Goal: Task Accomplishment & Management: Manage account settings

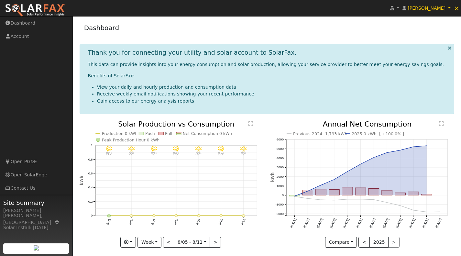
scroll to position [4, 0]
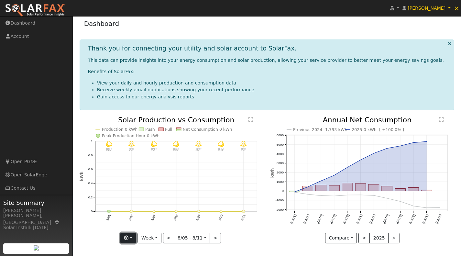
click at [131, 236] on button "button" at bounding box center [128, 238] width 16 height 11
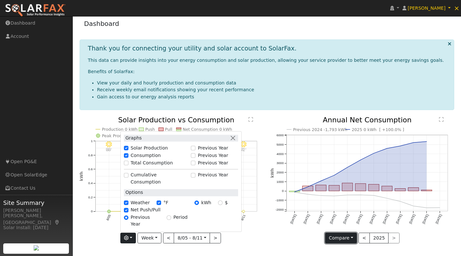
click at [354, 237] on button "Compare" at bounding box center [341, 238] width 32 height 11
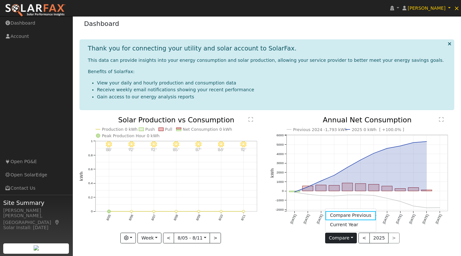
click at [280, 237] on icon "Previous 2024 -1,793 kWh 2025 0 kWh [ +100.0% ] [DATE] Sep '[DATE] Nov '[DATE] …" at bounding box center [362, 177] width 184 height 123
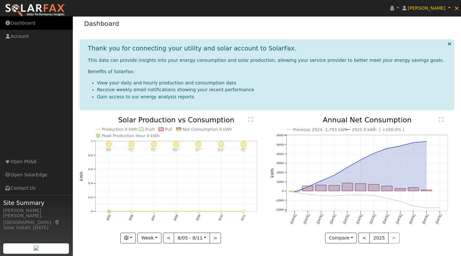
click at [23, 20] on link "Dashboard" at bounding box center [36, 22] width 73 height 13
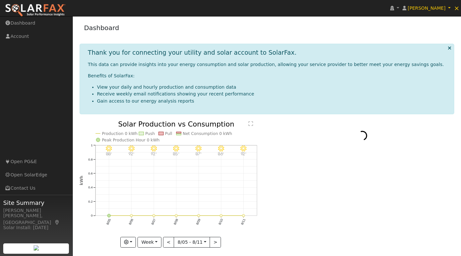
click at [56, 8] on img at bounding box center [35, 11] width 61 height 14
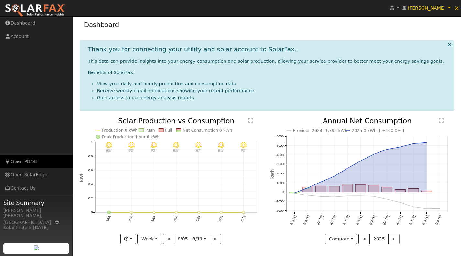
scroll to position [4, 0]
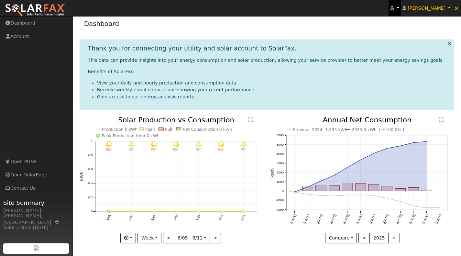
click at [401, 11] on link at bounding box center [394, 8] width 12 height 16
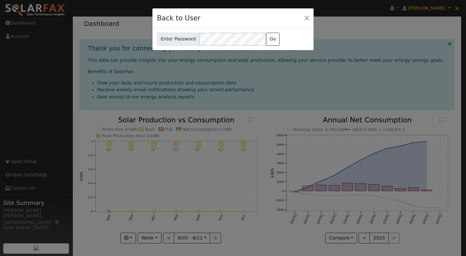
click at [427, 20] on div "Back to User Enter Password jeff@solarponics.com Go" at bounding box center [233, 128] width 466 height 256
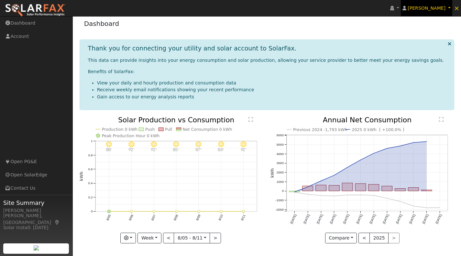
click at [435, 10] on span "[PERSON_NAME]" at bounding box center [427, 7] width 38 height 5
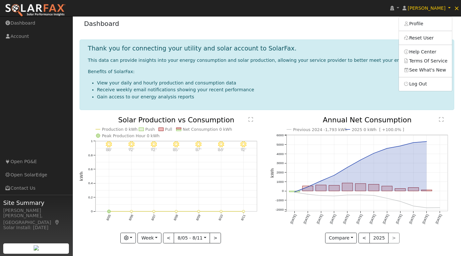
click at [389, 27] on div "Dashboard" at bounding box center [267, 25] width 375 height 20
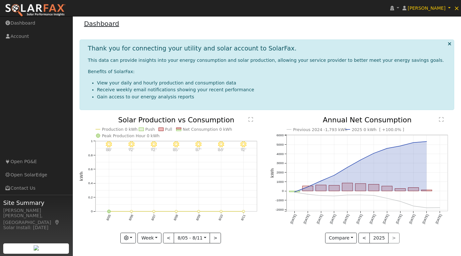
click at [103, 24] on link "Dashboard" at bounding box center [101, 24] width 35 height 8
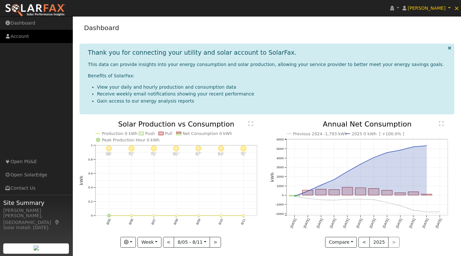
click at [26, 35] on link "Account" at bounding box center [36, 36] width 73 height 13
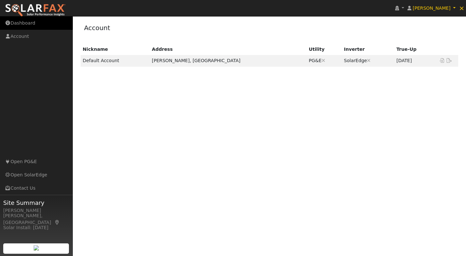
click at [26, 20] on link "Dashboard" at bounding box center [36, 22] width 73 height 13
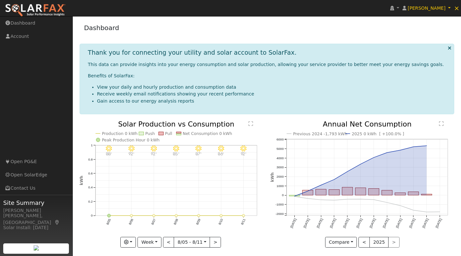
click at [45, 11] on img at bounding box center [35, 11] width 61 height 14
drag, startPoint x: 0, startPoint y: 0, endPoint x: 45, endPoint y: 11, distance: 46.4
click at [45, 11] on img at bounding box center [35, 11] width 61 height 14
drag, startPoint x: 450, startPoint y: 48, endPoint x: 446, endPoint y: 49, distance: 3.7
click at [450, 48] on icon at bounding box center [450, 48] width 4 height 5
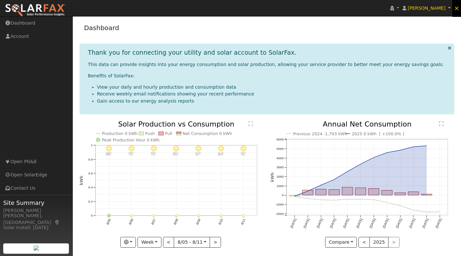
click at [456, 8] on span "×" at bounding box center [456, 8] width 5 height 8
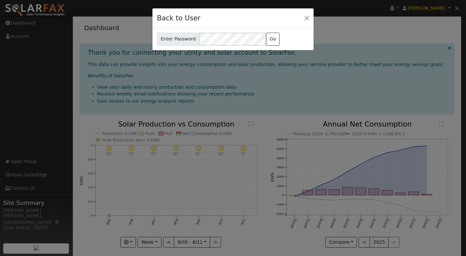
click at [446, 46] on div "Back to User Enter Password jeff@solarponics.com Go" at bounding box center [233, 128] width 466 height 256
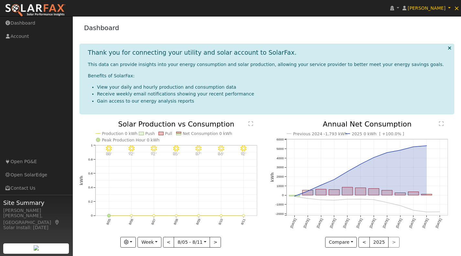
click at [451, 47] on icon at bounding box center [450, 48] width 4 height 5
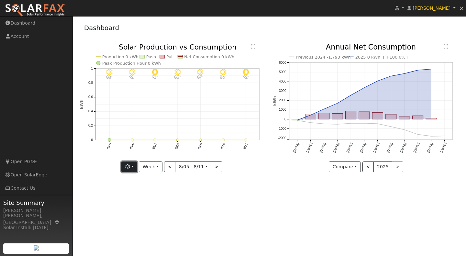
click at [132, 167] on button "button" at bounding box center [129, 166] width 16 height 11
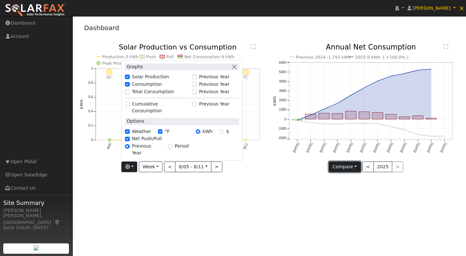
click at [353, 170] on button "Compare" at bounding box center [345, 166] width 32 height 11
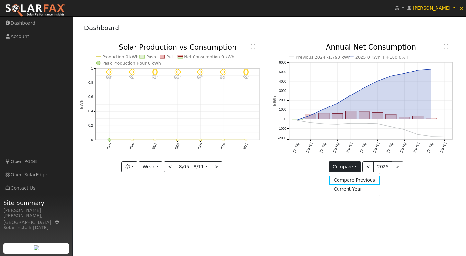
click at [254, 48] on text "" at bounding box center [253, 46] width 5 height 5
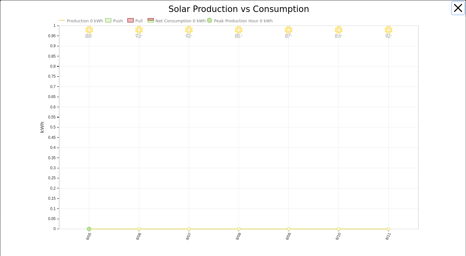
click at [453, 9] on button "button" at bounding box center [458, 8] width 12 height 12
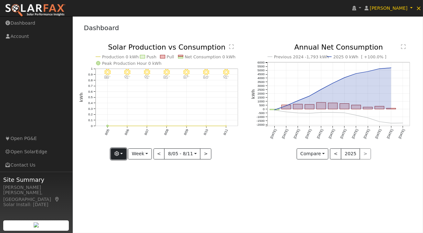
click at [125, 153] on button "button" at bounding box center [119, 153] width 16 height 11
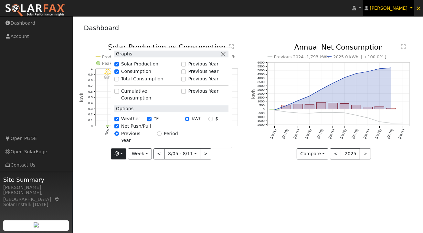
click at [411, 8] on link "Jeff Riley" at bounding box center [389, 8] width 52 height 16
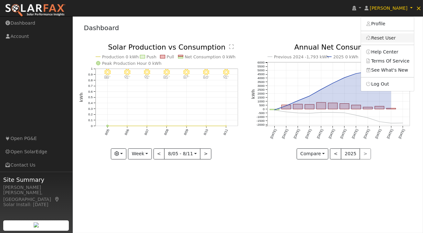
click at [389, 38] on link "Reset User" at bounding box center [387, 37] width 53 height 9
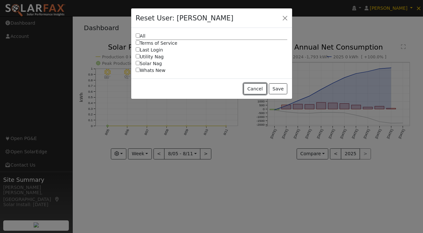
drag, startPoint x: 259, startPoint y: 89, endPoint x: 265, endPoint y: 85, distance: 6.4
click at [262, 87] on button "Cancel" at bounding box center [255, 88] width 23 height 11
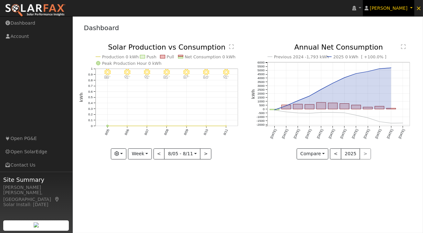
click at [412, 8] on link "Jeff Riley" at bounding box center [389, 8] width 52 height 16
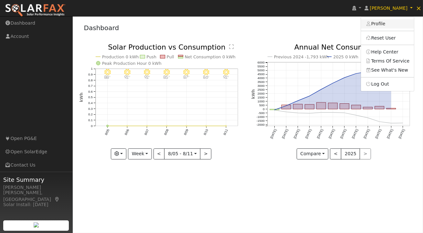
click at [386, 24] on link "Profile" at bounding box center [387, 23] width 53 height 9
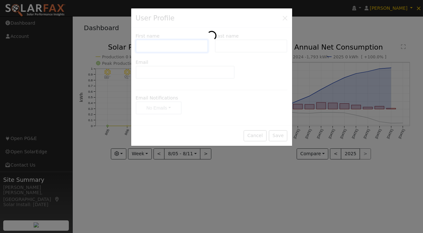
type input "Jeff"
type input "Riley"
type input "jeff_riley@mac.com"
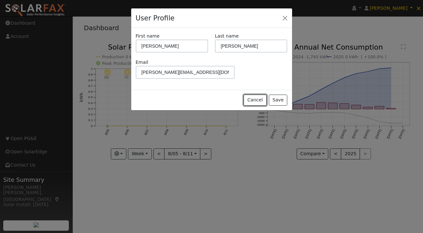
click at [257, 99] on button "Cancel" at bounding box center [255, 99] width 23 height 11
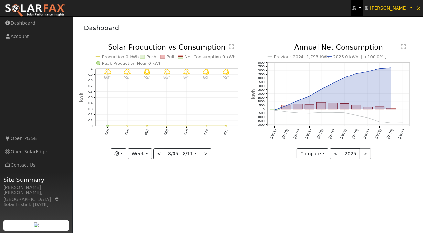
click at [363, 10] on link at bounding box center [357, 8] width 12 height 16
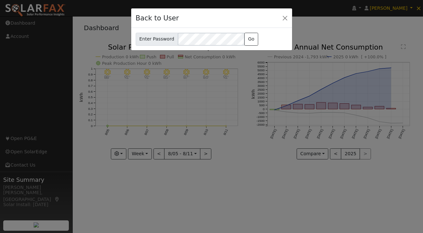
click at [381, 10] on div "Back to User Enter Password jeff@solarponics.com Go" at bounding box center [211, 116] width 423 height 233
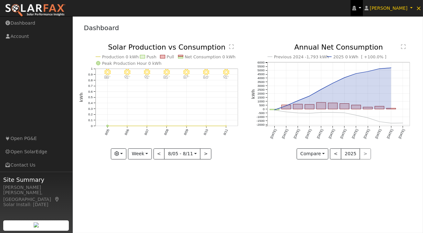
click at [356, 9] on icon at bounding box center [355, 8] width 4 height 5
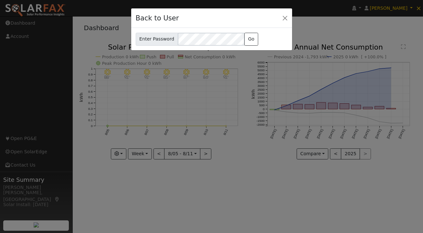
click at [376, 9] on div "Back to User Enter Password jeff@solarponics.com Go" at bounding box center [211, 116] width 423 height 233
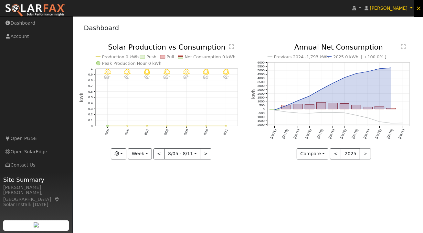
click at [420, 8] on span "×" at bounding box center [418, 8] width 5 height 8
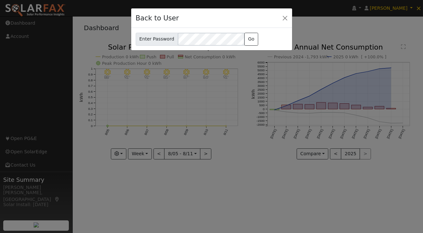
click at [420, 7] on div "Back to User Enter Password jeff@solarponics.com Go" at bounding box center [211, 116] width 423 height 233
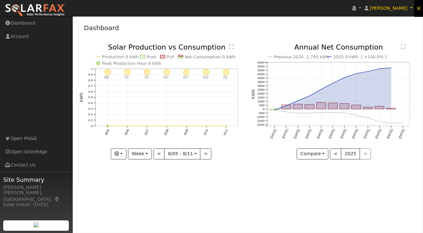
click at [420, 7] on span "×" at bounding box center [418, 8] width 5 height 8
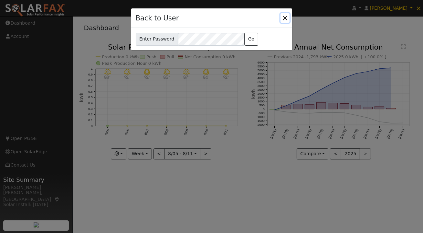
click at [285, 17] on button "Close" at bounding box center [285, 17] width 9 height 9
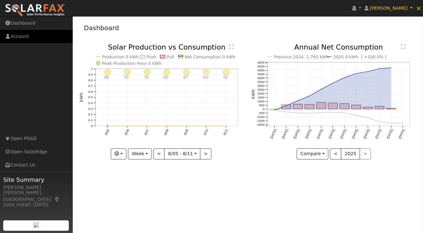
click at [26, 38] on link "Account" at bounding box center [36, 36] width 73 height 13
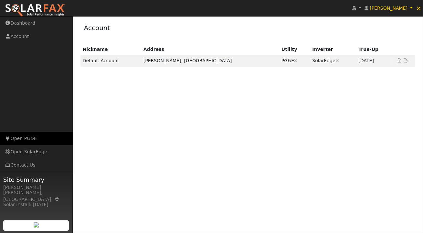
click at [29, 139] on link "Open PG&E" at bounding box center [36, 138] width 73 height 13
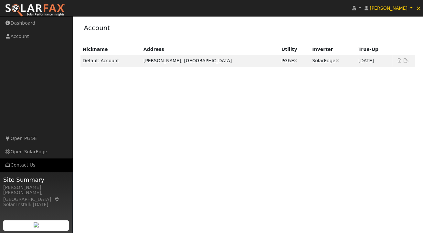
click at [31, 166] on link "Contact Us" at bounding box center [36, 164] width 73 height 13
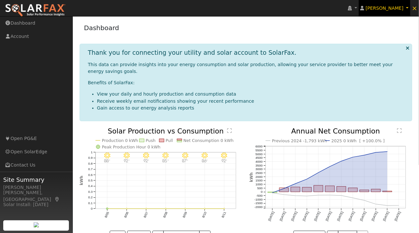
click at [408, 10] on link "[PERSON_NAME]" at bounding box center [385, 8] width 52 height 16
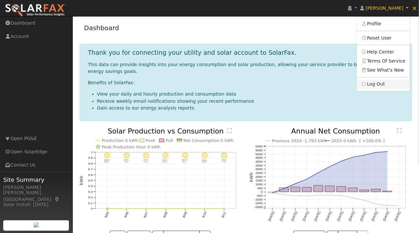
click at [388, 83] on link "Log Out" at bounding box center [383, 84] width 53 height 9
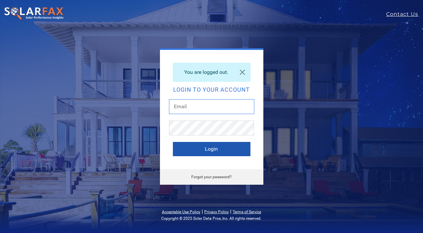
type input "[PERSON_NAME][EMAIL_ADDRESS][DOMAIN_NAME]"
click at [212, 151] on button "Login" at bounding box center [212, 149] width 78 height 14
